Goal: Transaction & Acquisition: Register for event/course

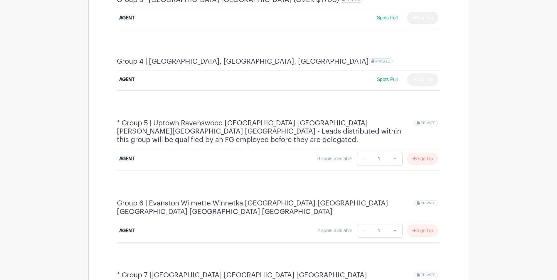
scroll to position [646, 0]
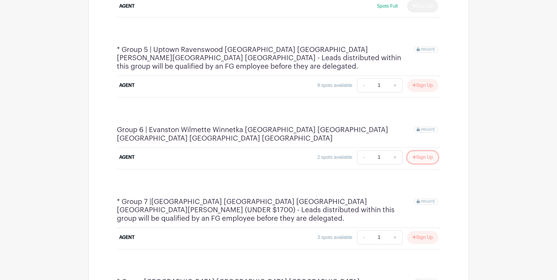
click at [419, 151] on button "Sign Up" at bounding box center [422, 157] width 31 height 12
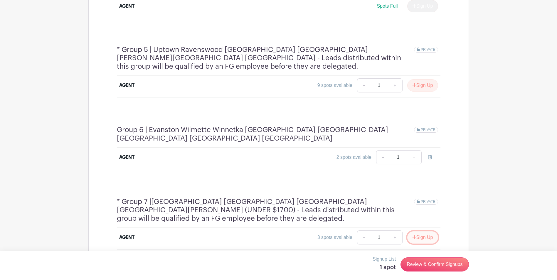
click at [414, 231] on button "Sign Up" at bounding box center [422, 237] width 31 height 12
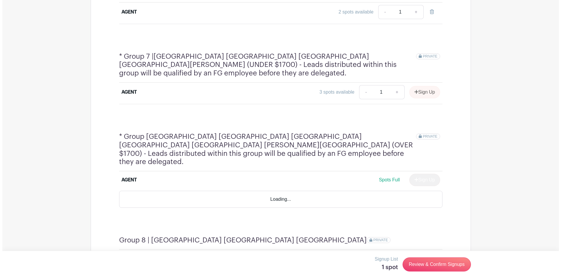
scroll to position [792, 0]
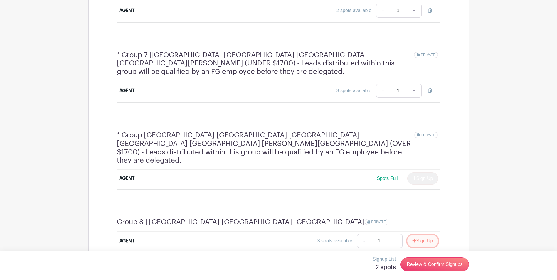
click at [416, 235] on button "Sign Up" at bounding box center [422, 241] width 31 height 12
click at [428, 263] on link "Review & Confirm Signups" at bounding box center [434, 264] width 68 height 14
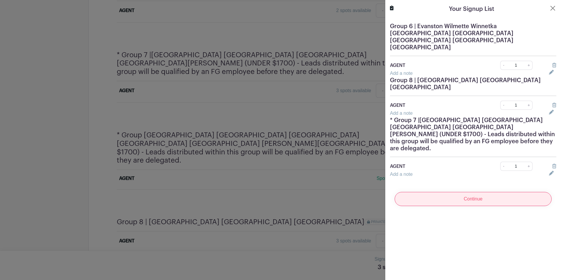
click at [427, 192] on input "Continue" at bounding box center [473, 199] width 157 height 14
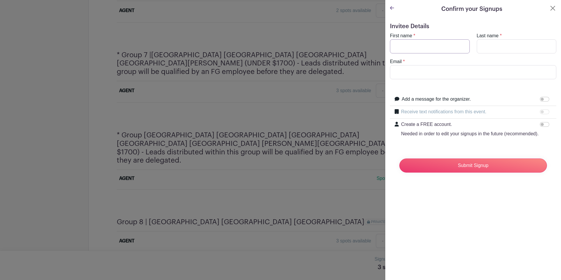
click at [403, 45] on input "First name" at bounding box center [430, 46] width 80 height 14
type input "Ivan"
type input "Ivanovski"
type input "ivanco@fultongrace.com"
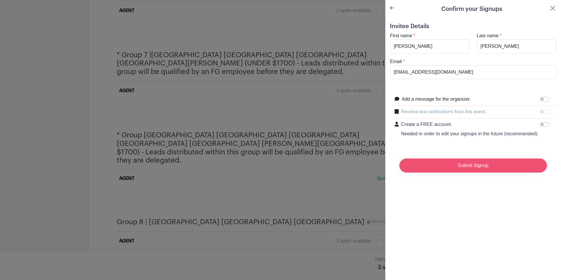
click at [450, 173] on input "Submit Signup" at bounding box center [473, 165] width 148 height 14
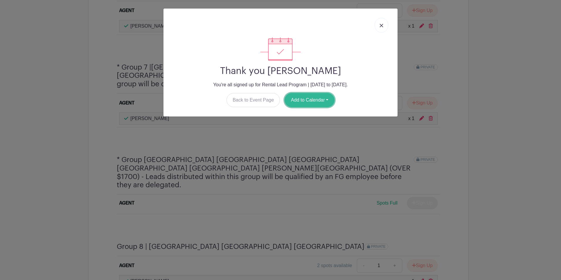
click at [315, 101] on button "Add to Calendar" at bounding box center [310, 100] width 50 height 14
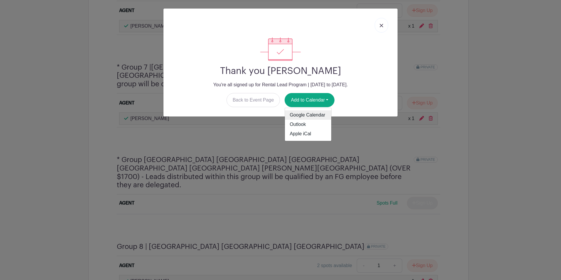
click at [294, 116] on link "Google Calendar" at bounding box center [308, 114] width 46 height 9
